Goal: Information Seeking & Learning: Find specific fact

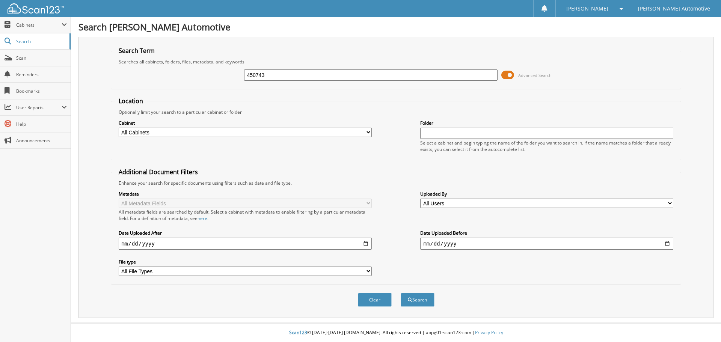
type input "450743"
click at [401, 293] on button "Search" at bounding box center [418, 300] width 34 height 14
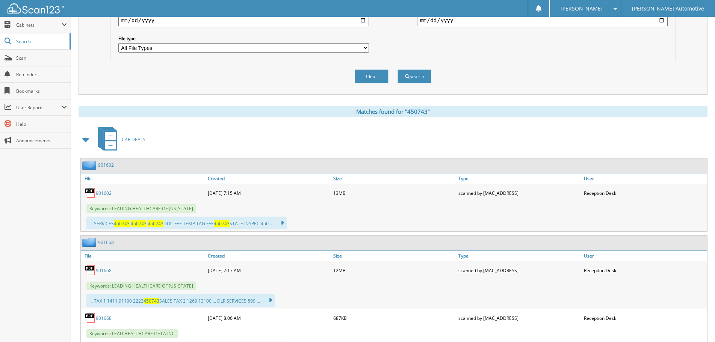
scroll to position [225, 0]
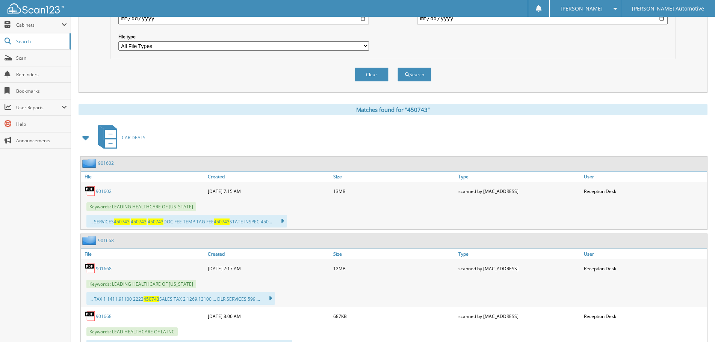
click at [106, 193] on link "901602" at bounding box center [104, 191] width 16 height 6
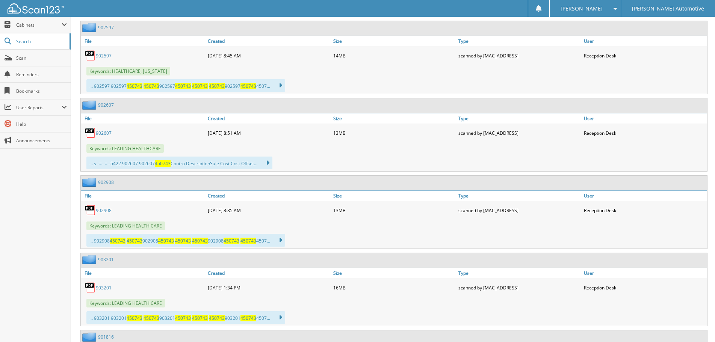
scroll to position [601, 0]
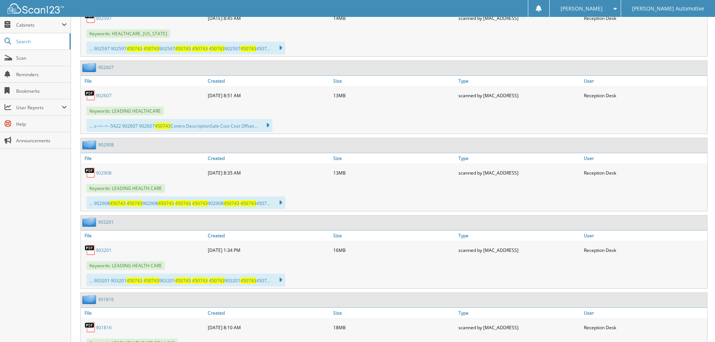
click at [99, 252] on link "903201" at bounding box center [104, 250] width 16 height 6
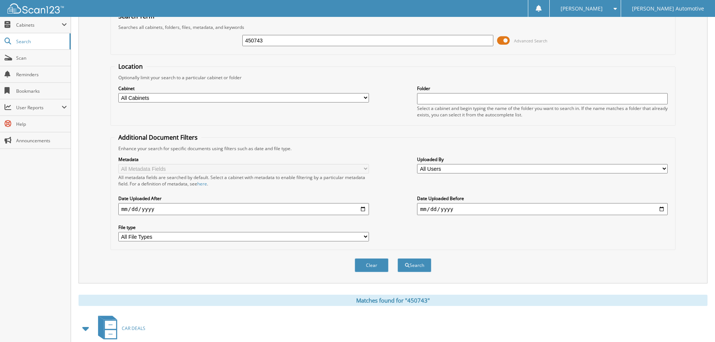
scroll to position [0, 0]
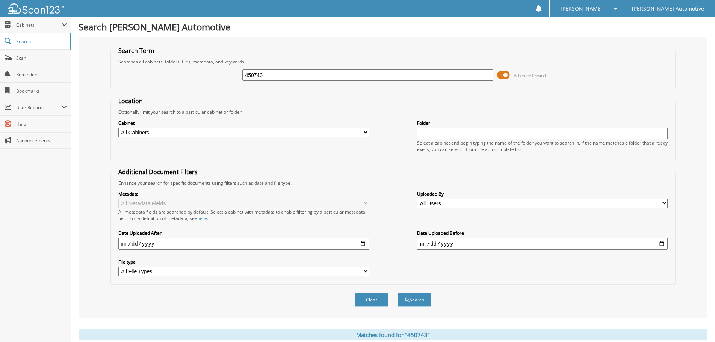
click at [281, 79] on input "450743" at bounding box center [367, 74] width 250 height 11
type input "478088"
click at [397, 293] on button "Search" at bounding box center [414, 300] width 34 height 14
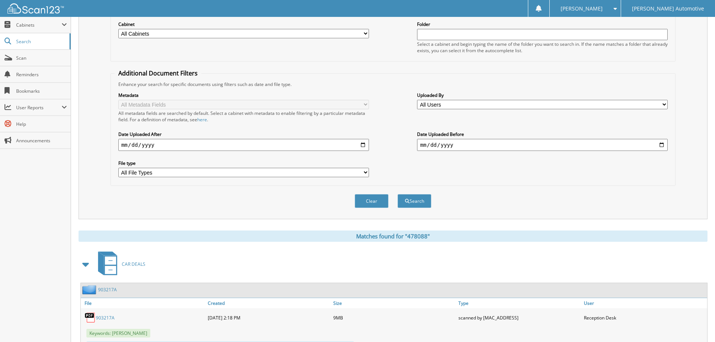
scroll to position [136, 0]
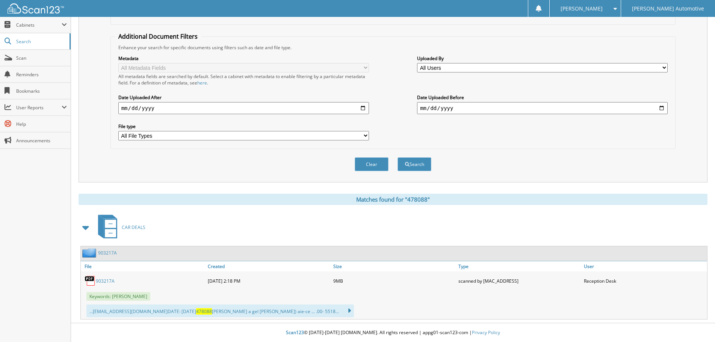
click at [106, 284] on link "903217A" at bounding box center [105, 281] width 19 height 6
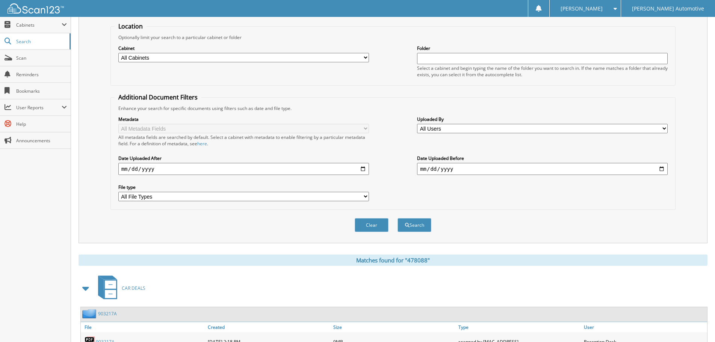
scroll to position [0, 0]
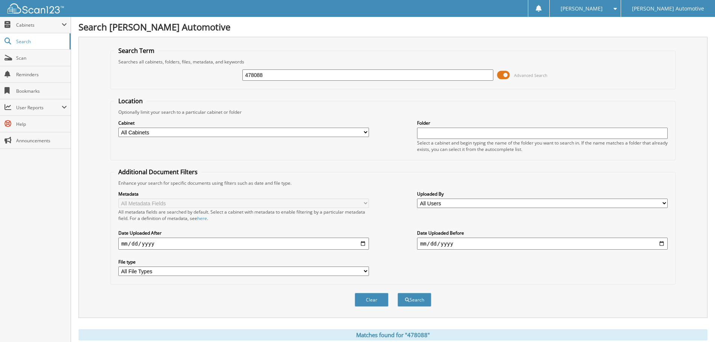
click at [274, 73] on input "478088" at bounding box center [367, 74] width 250 height 11
type input "478682"
click at [397, 293] on button "Search" at bounding box center [414, 300] width 34 height 14
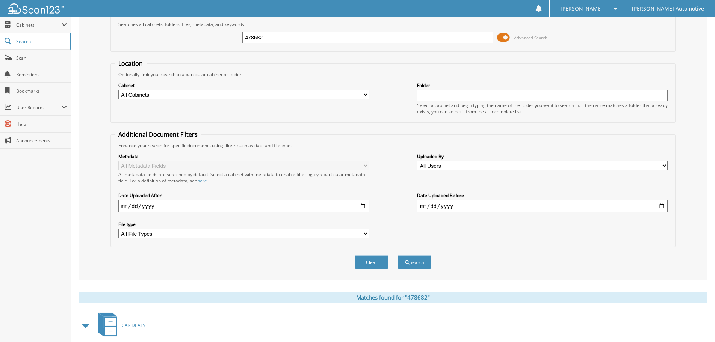
scroll to position [113, 0]
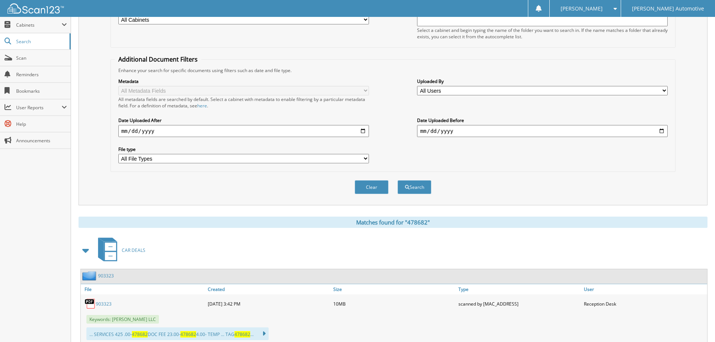
click at [99, 301] on link "903323" at bounding box center [104, 304] width 16 height 6
